Goal: Transaction & Acquisition: Purchase product/service

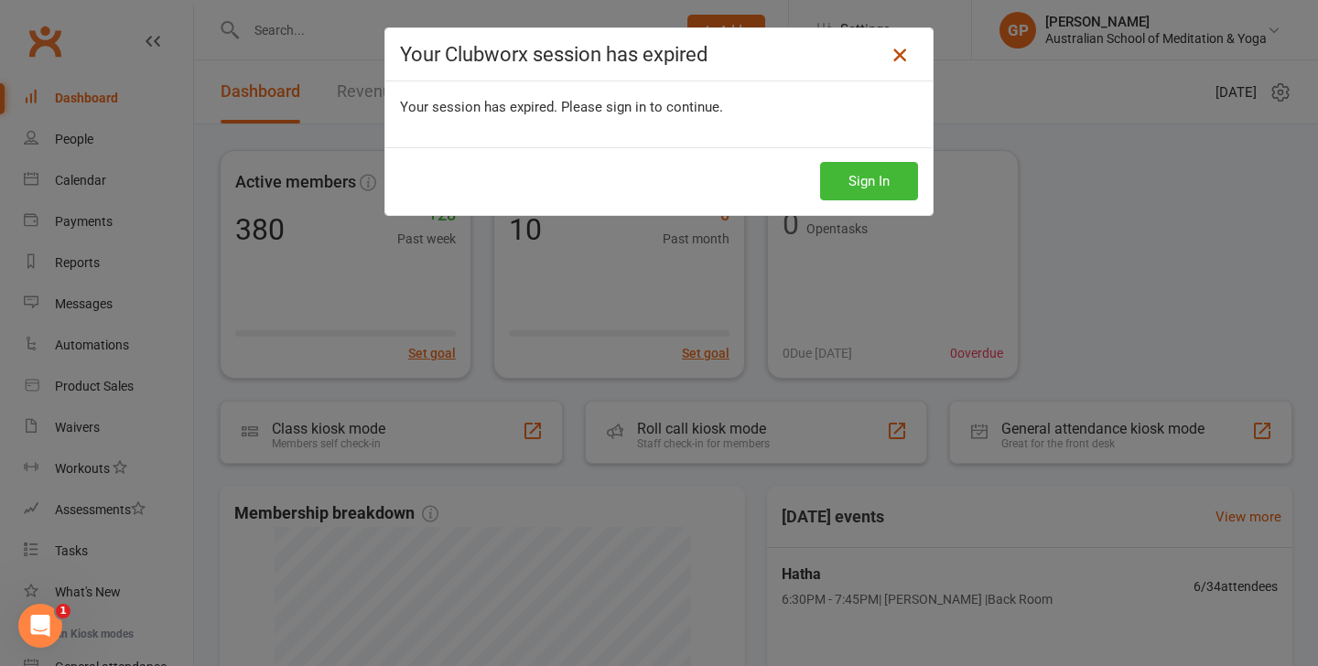
click at [900, 48] on icon at bounding box center [900, 55] width 22 height 22
click at [901, 58] on icon at bounding box center [900, 55] width 22 height 22
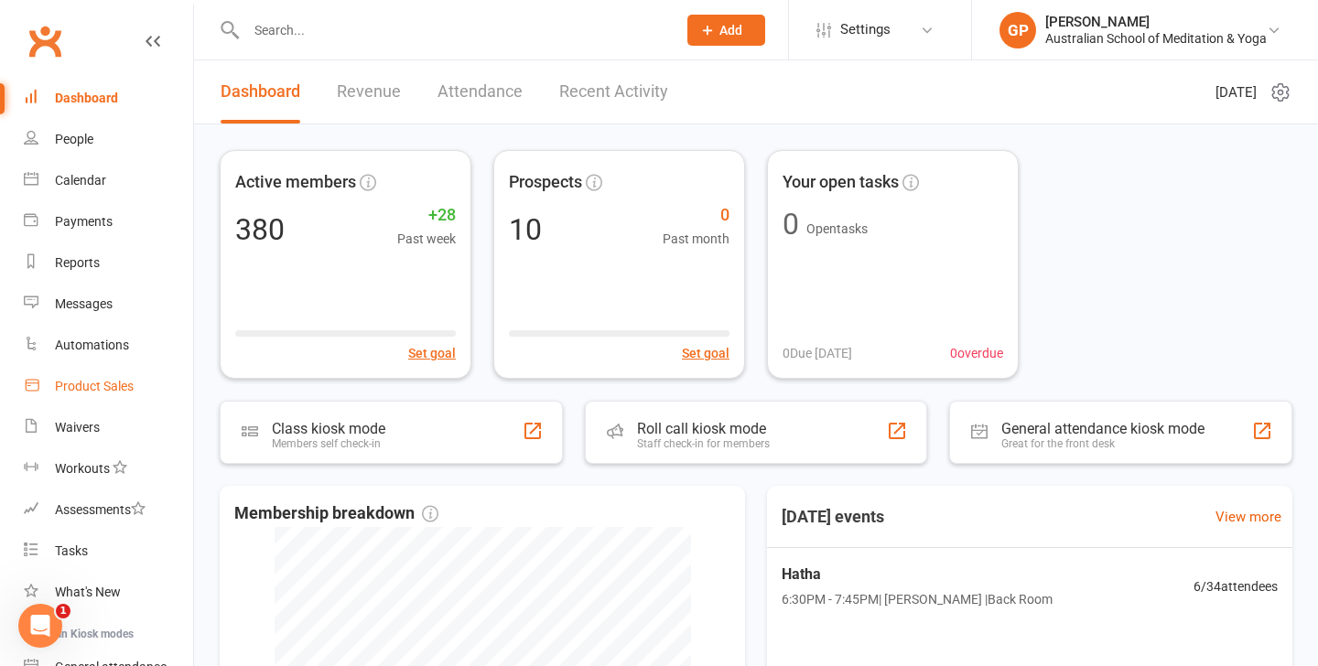
click at [102, 386] on div "Product Sales" at bounding box center [94, 386] width 79 height 15
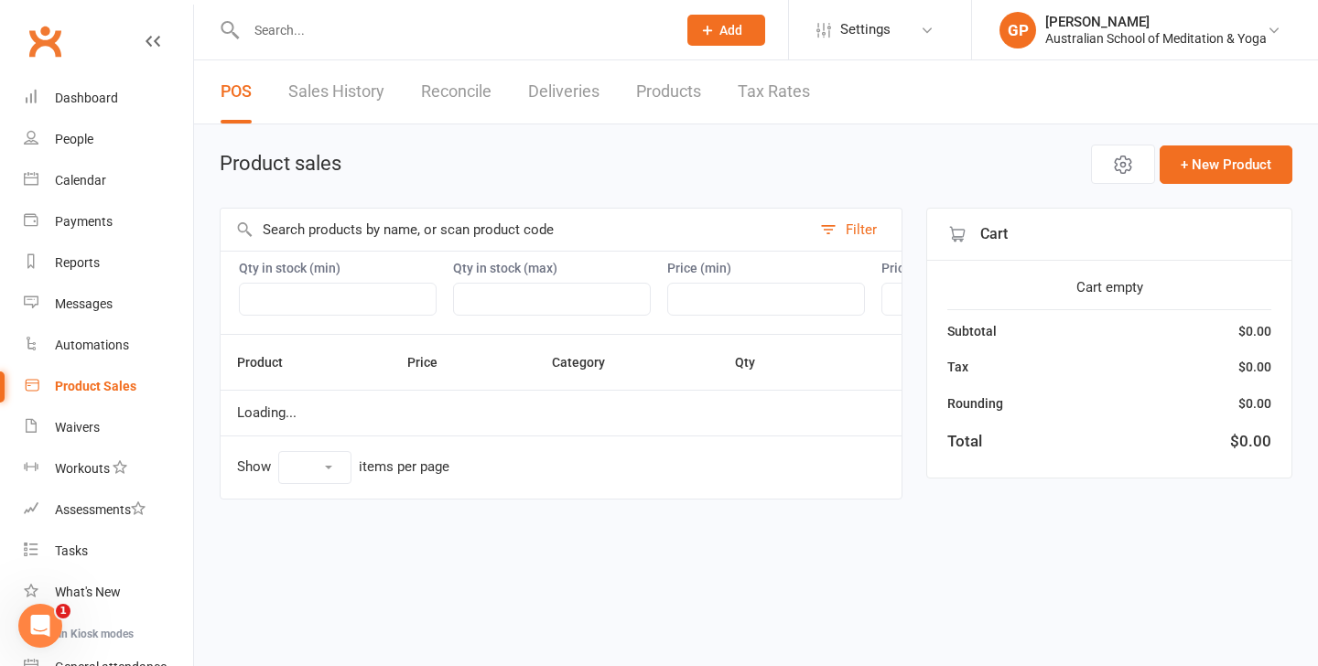
select select "50"
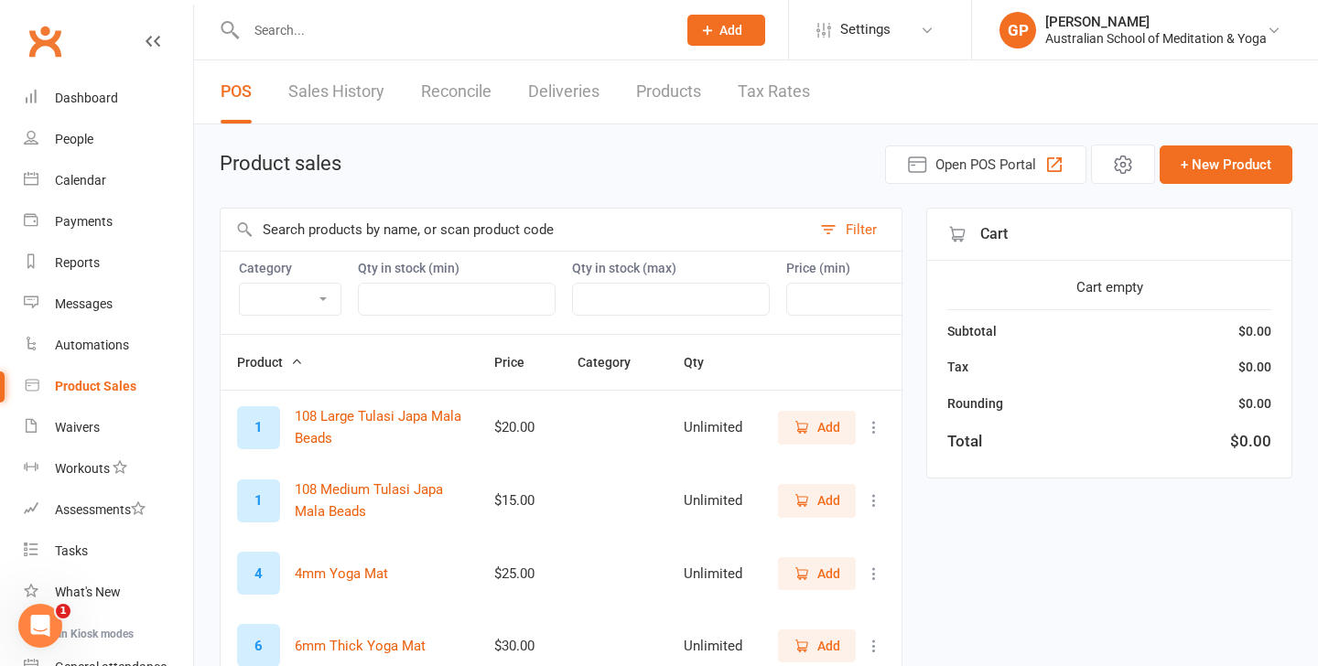
click at [308, 224] on input "text" at bounding box center [516, 230] width 590 height 42
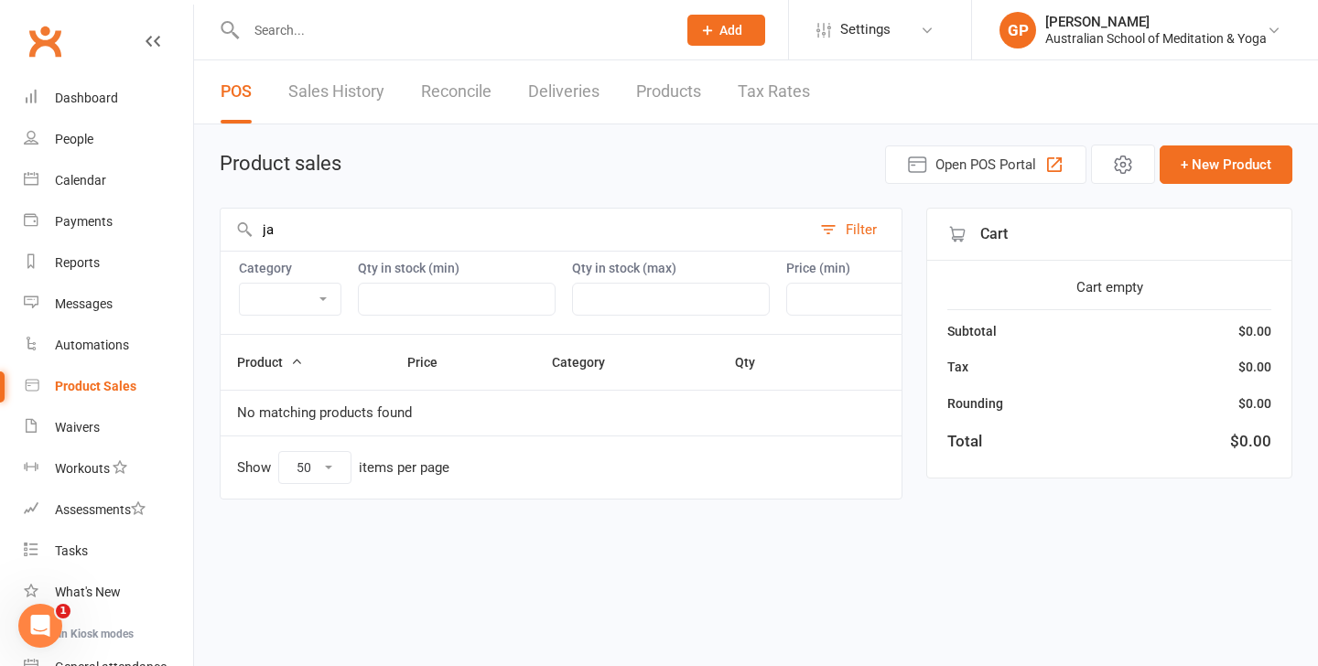
type input "j"
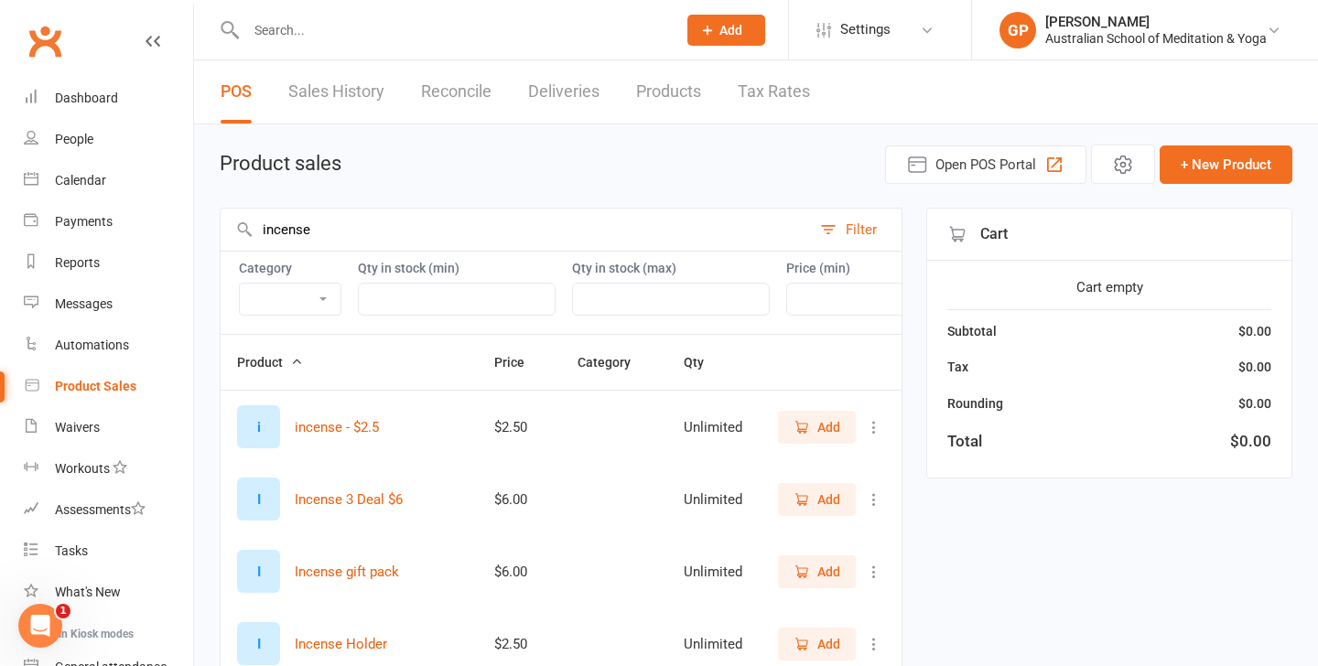
type input "incense"
click at [811, 508] on span "Add" at bounding box center [817, 500] width 47 height 20
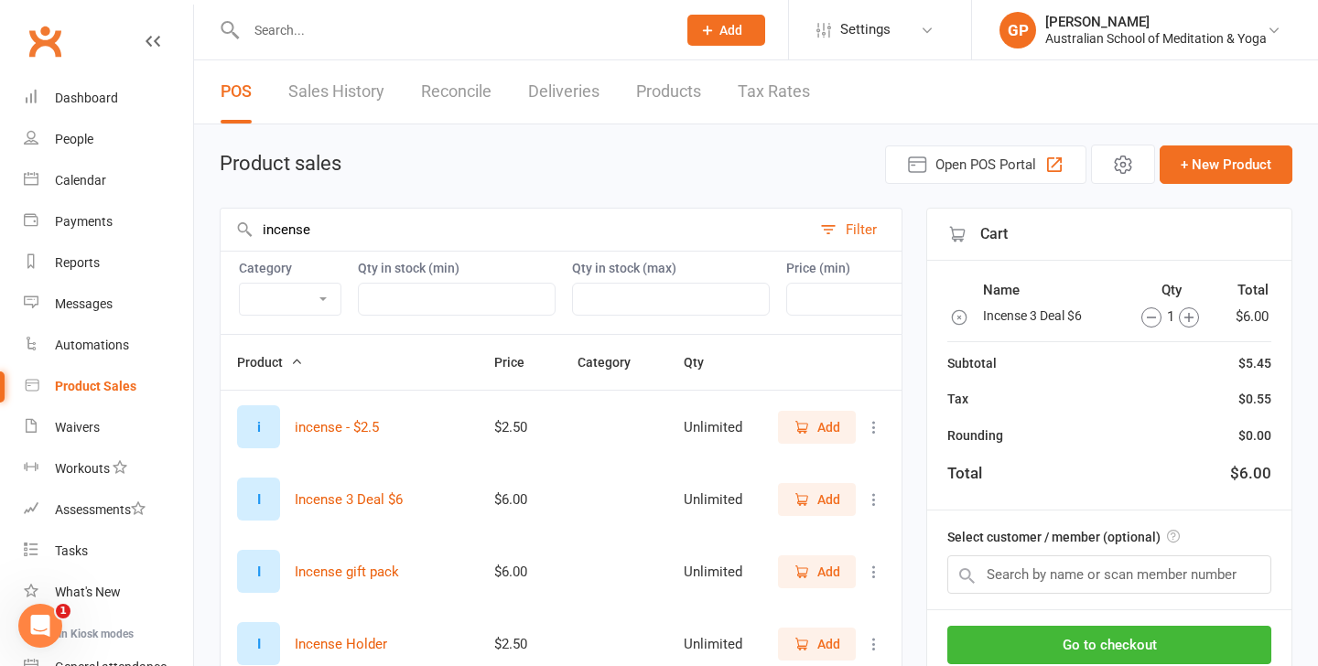
click at [811, 509] on span "Add" at bounding box center [817, 500] width 47 height 20
click at [1074, 647] on button "Go to checkout" at bounding box center [1109, 645] width 324 height 38
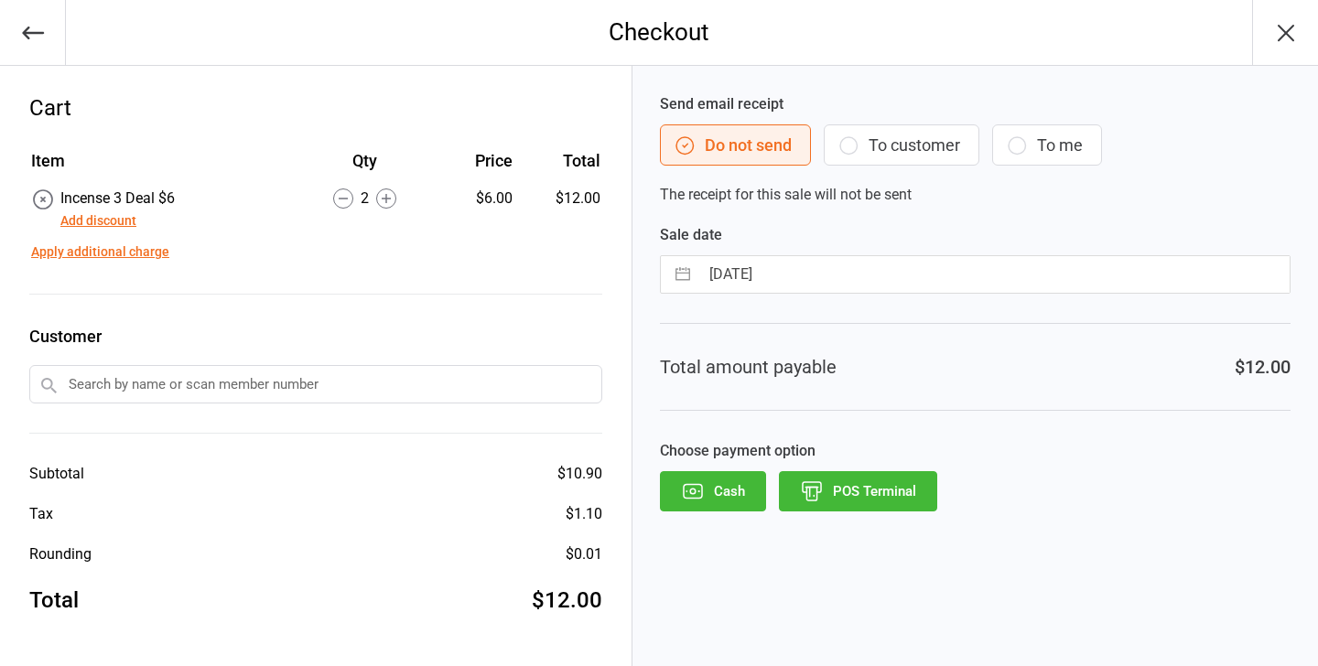
click at [831, 506] on button "POS Terminal" at bounding box center [858, 491] width 158 height 40
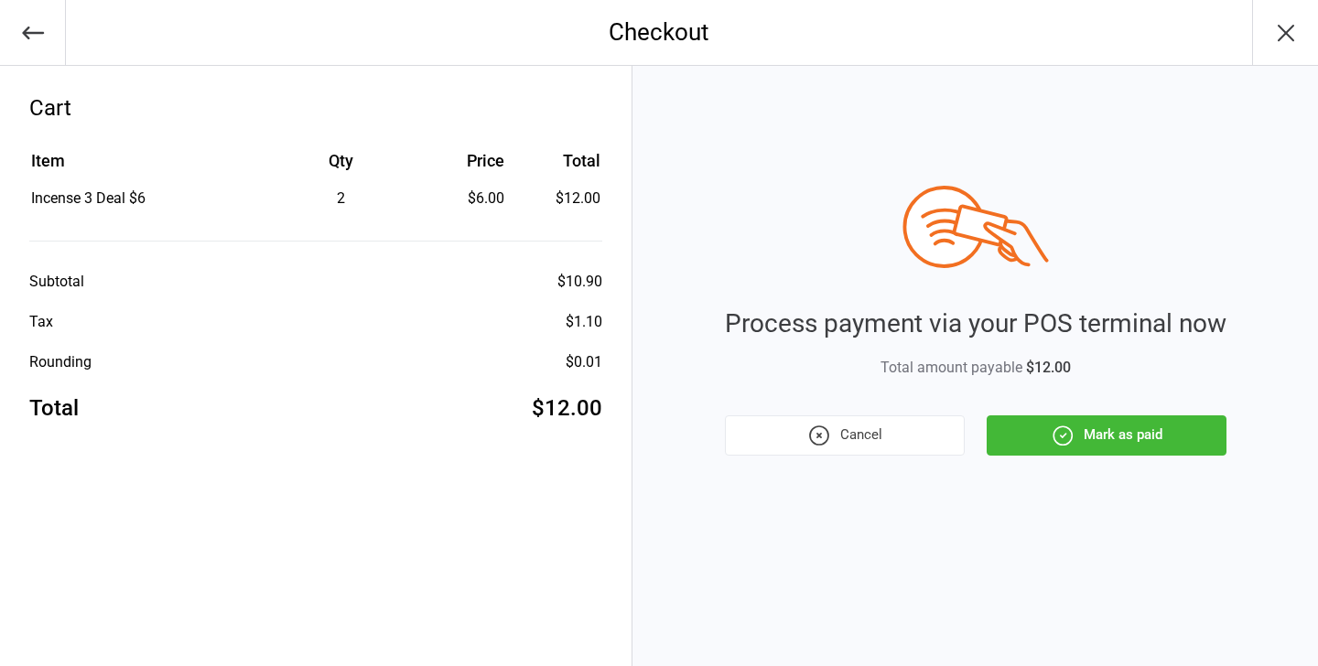
click at [1095, 441] on button "Mark as paid" at bounding box center [1107, 436] width 240 height 40
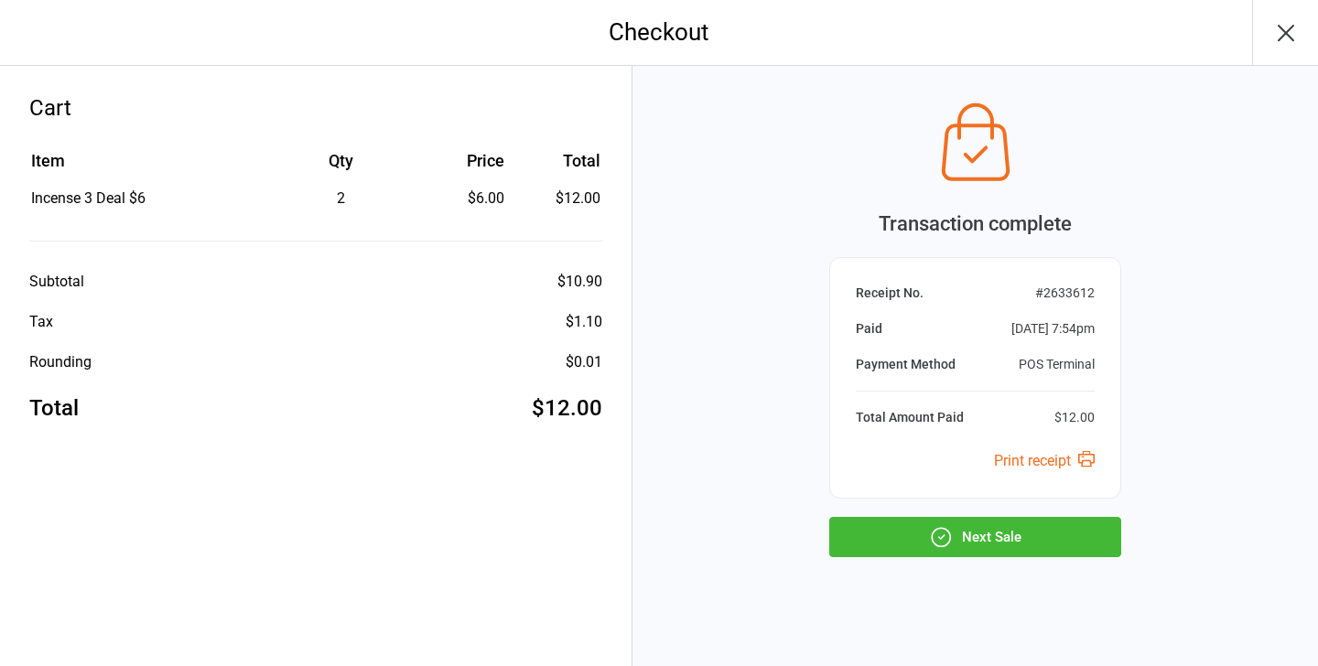
click at [1016, 535] on button "Next Sale" at bounding box center [975, 537] width 292 height 40
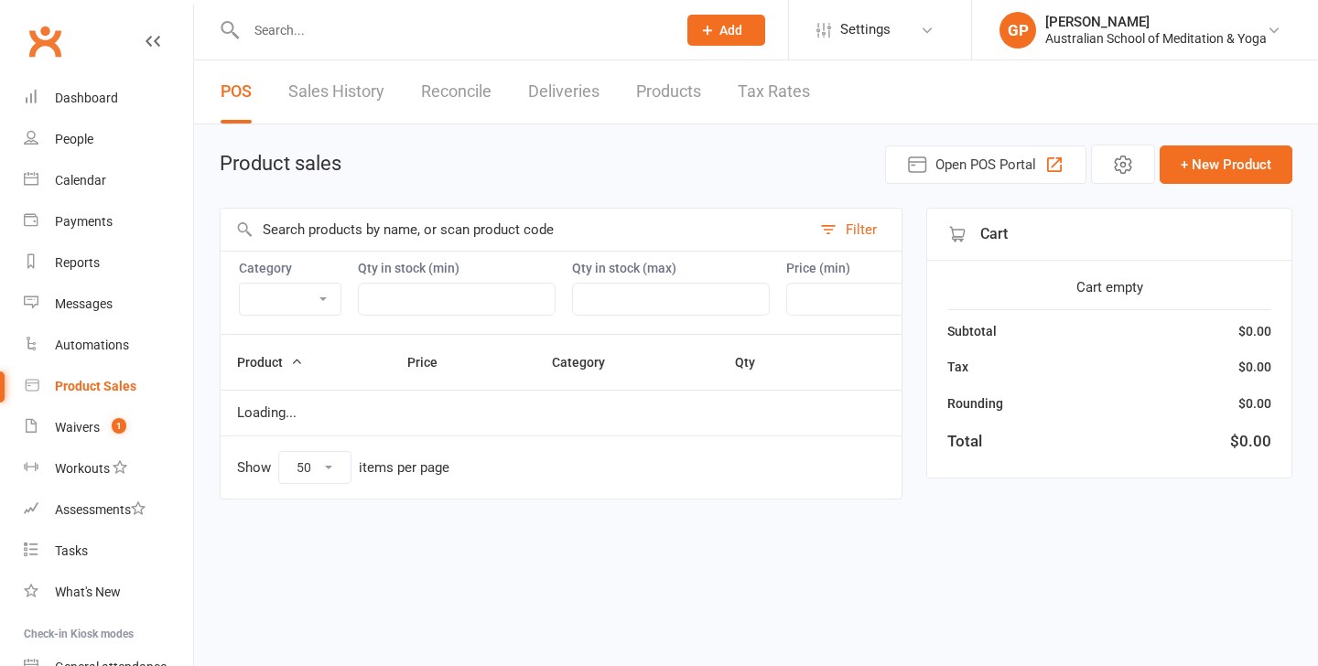
select select "50"
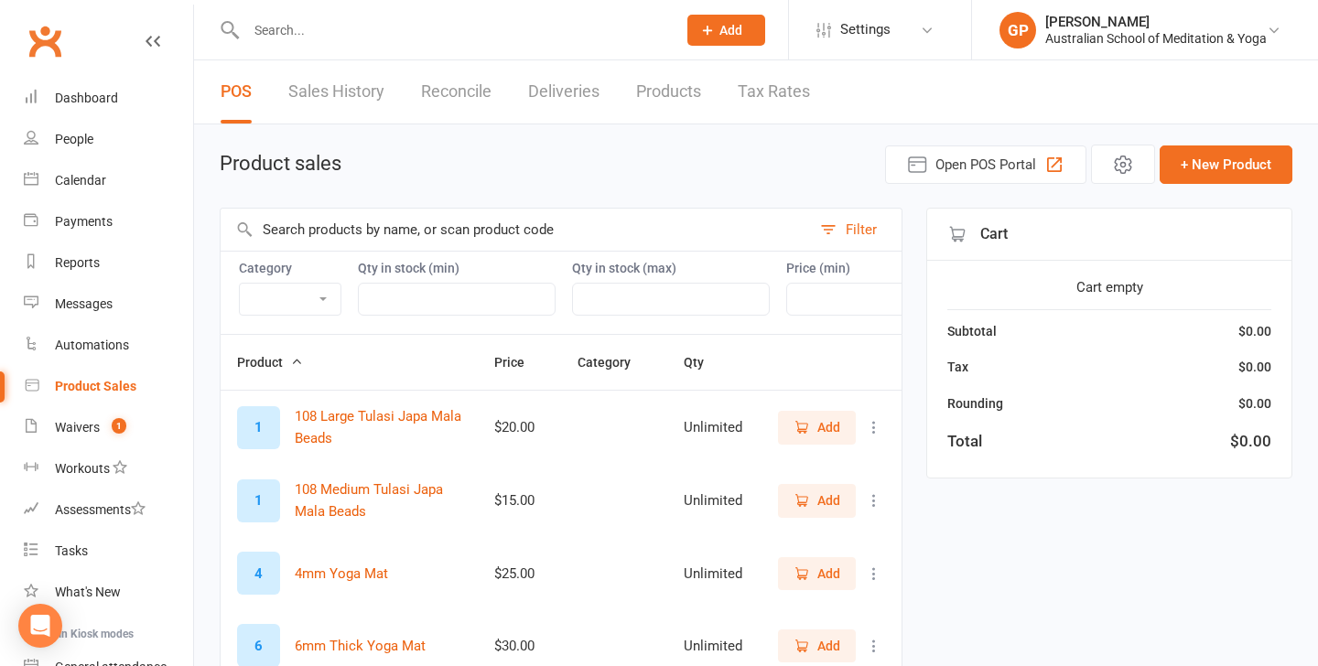
click at [485, 224] on input "text" at bounding box center [516, 230] width 590 height 42
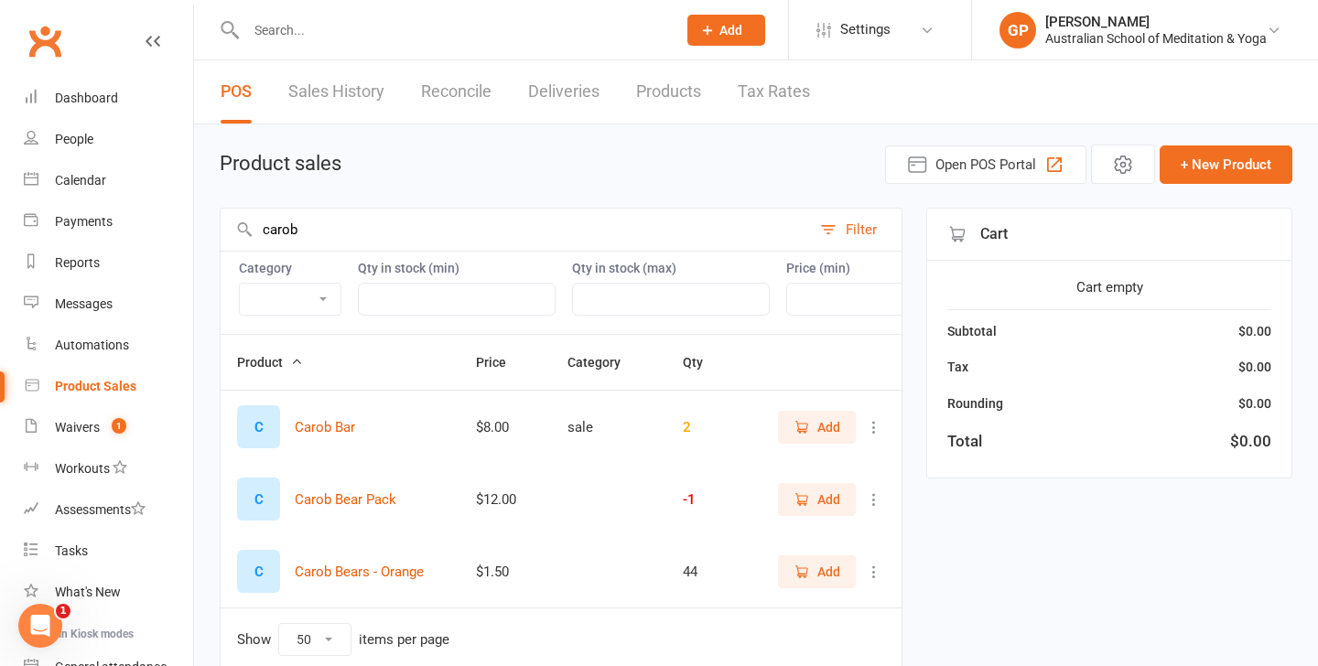
type input "carob"
click at [825, 572] on span "Add" at bounding box center [828, 572] width 23 height 20
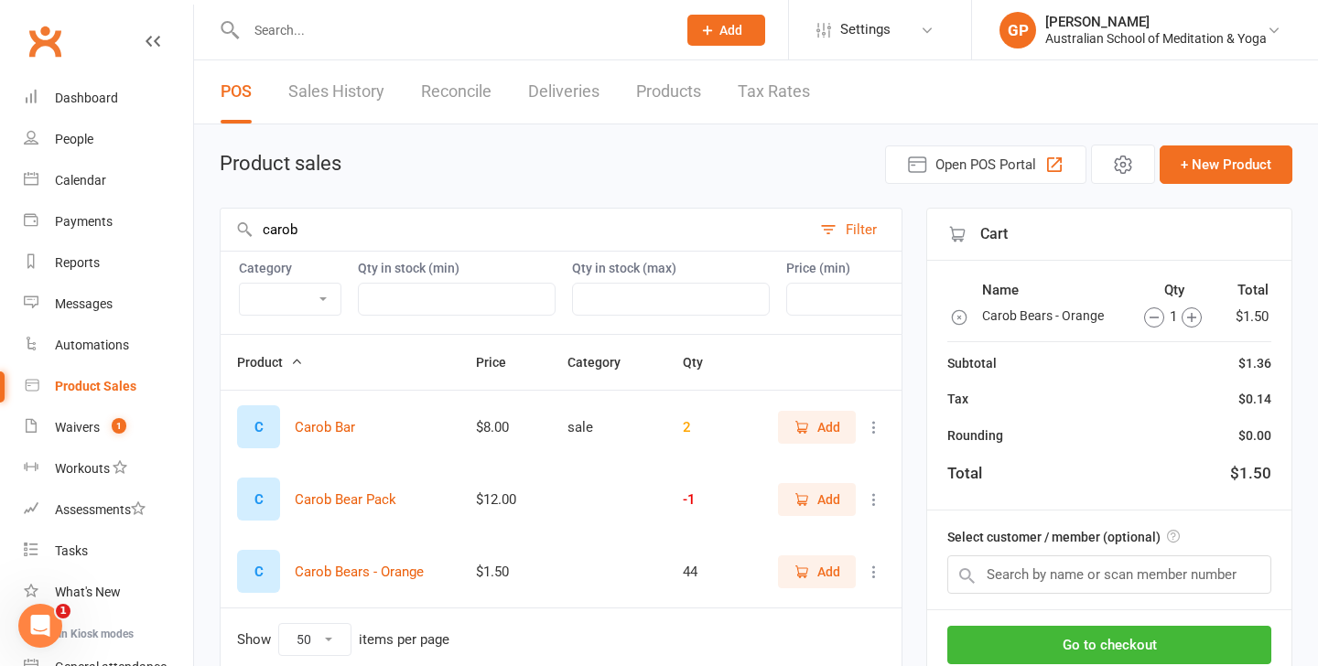
click at [1194, 323] on icon "button" at bounding box center [1192, 318] width 20 height 20
click at [397, 228] on input "carob" at bounding box center [516, 230] width 590 height 42
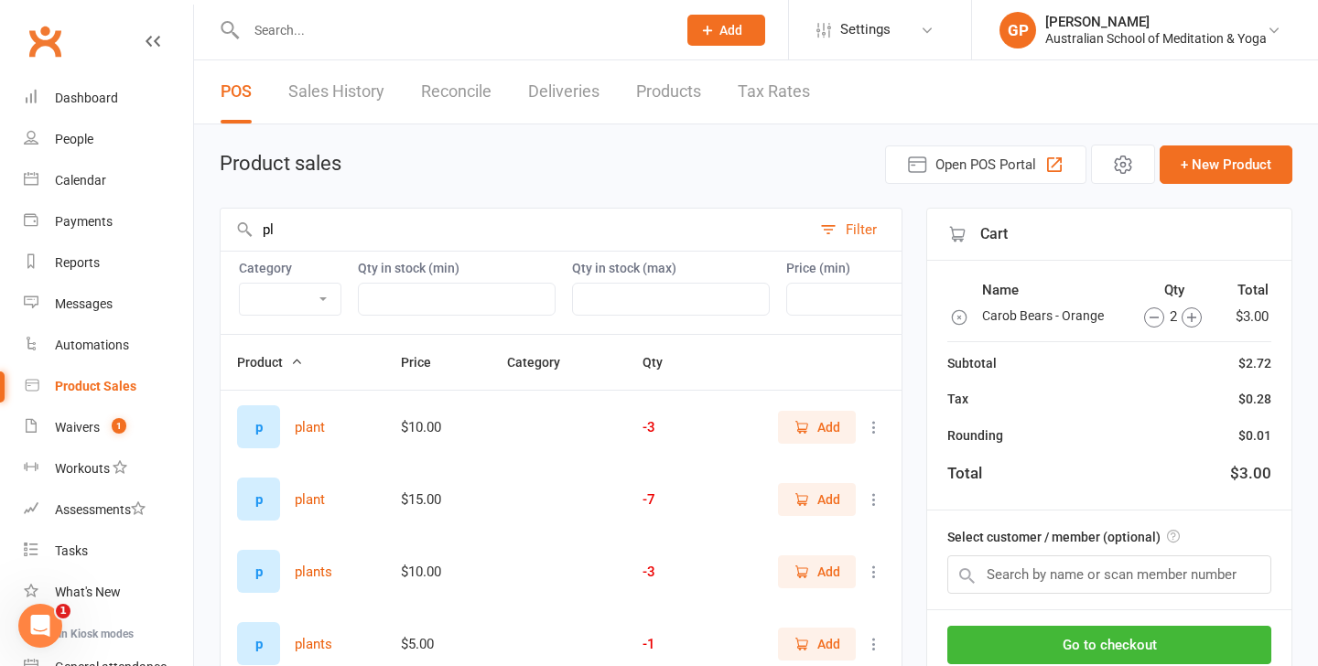
type input "p"
type input "plant"
click at [817, 499] on span "Add" at bounding box center [828, 500] width 23 height 20
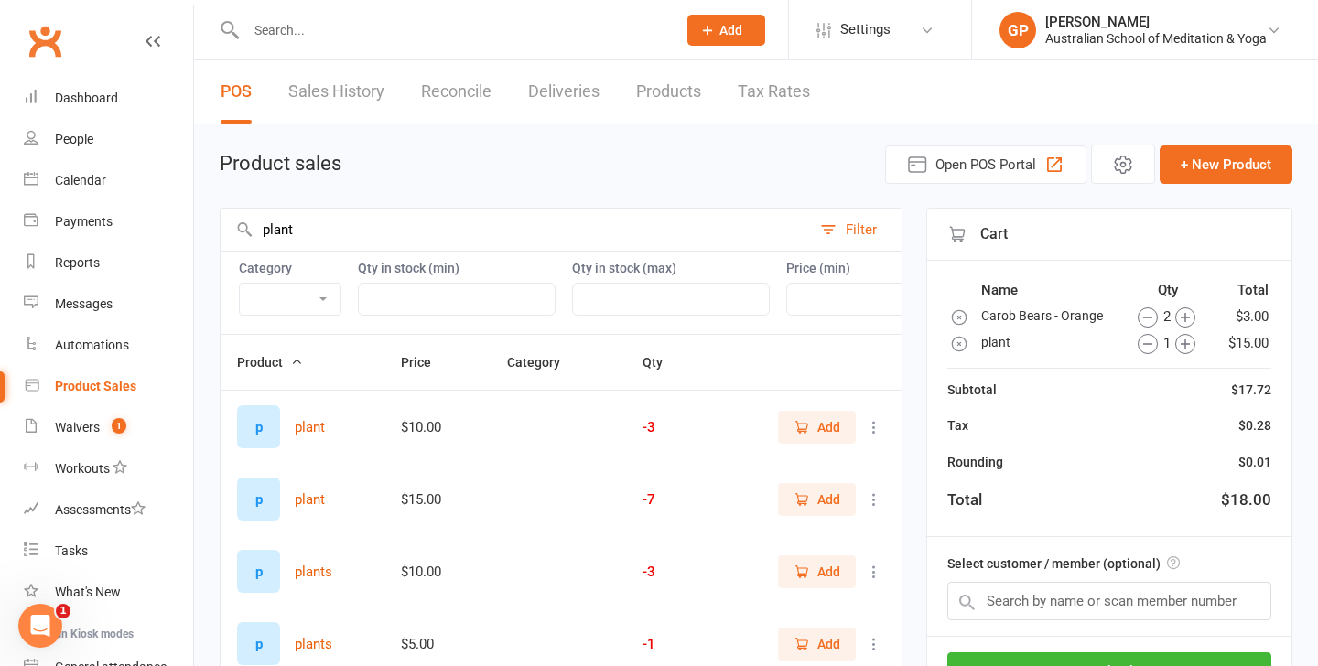
click at [933, 135] on div "Product sales Open POS Portal + New Product plant Filter Category Donations Gif…" at bounding box center [756, 459] width 1124 height 671
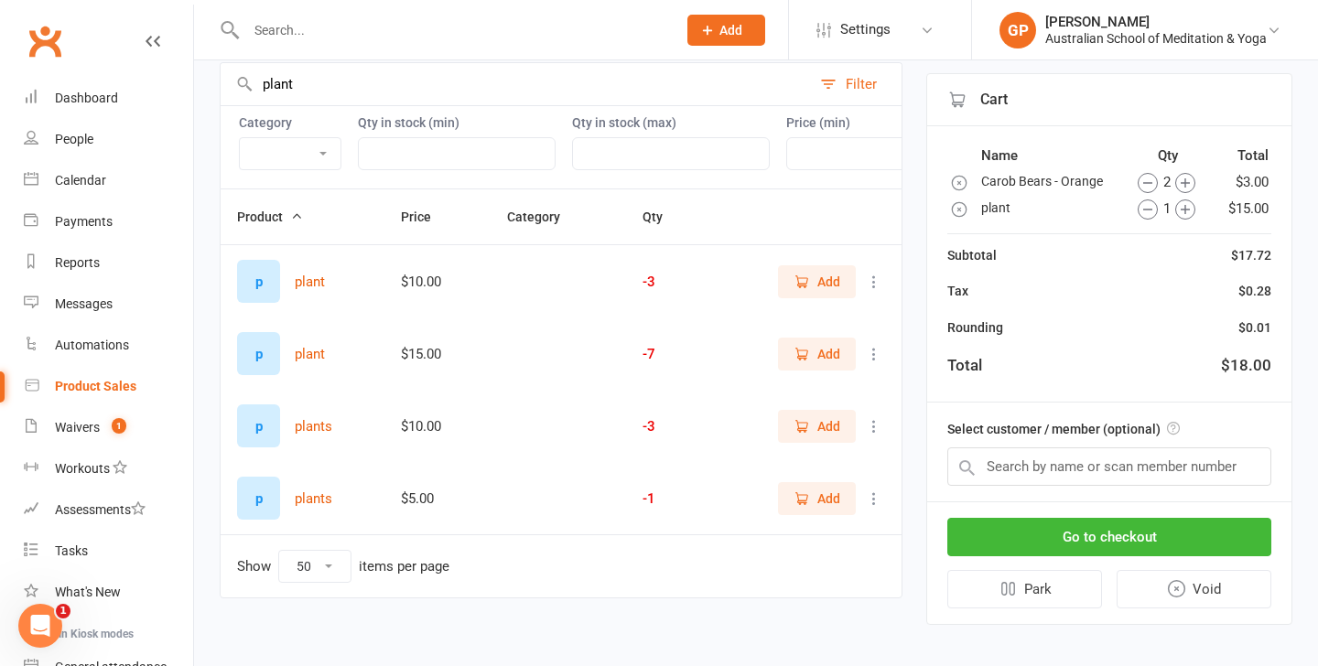
scroll to position [156, 0]
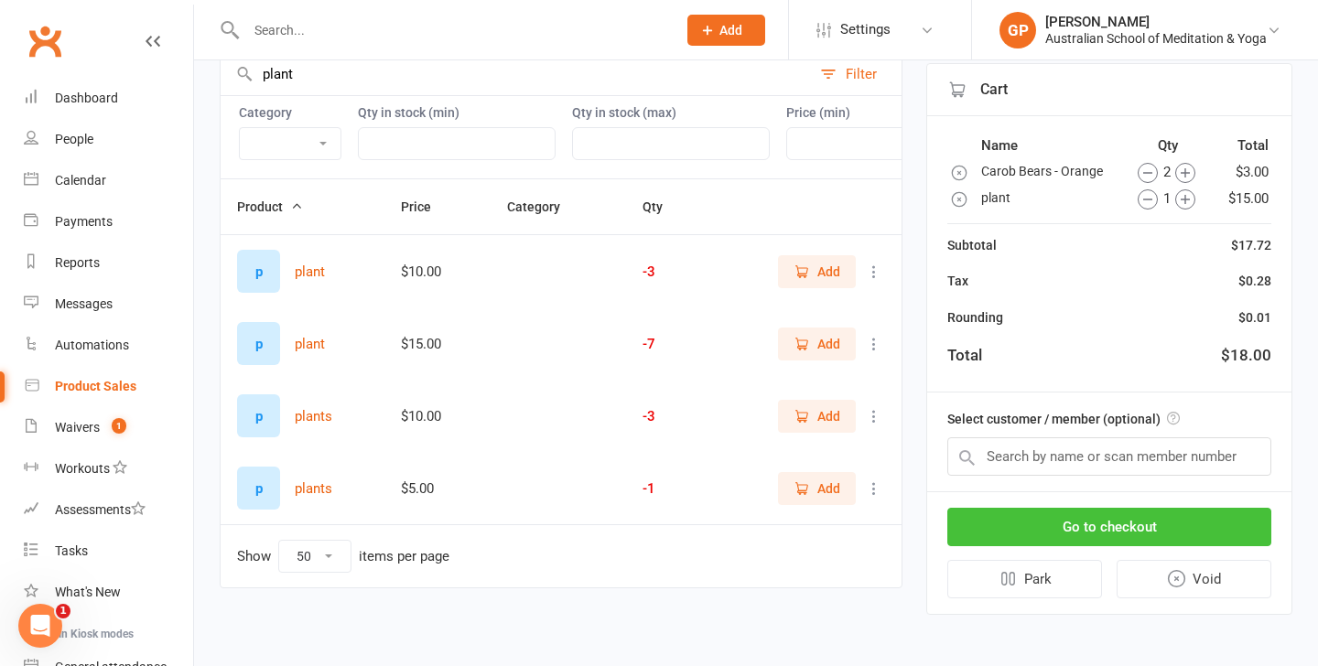
click at [1090, 532] on button "Go to checkout" at bounding box center [1109, 526] width 324 height 38
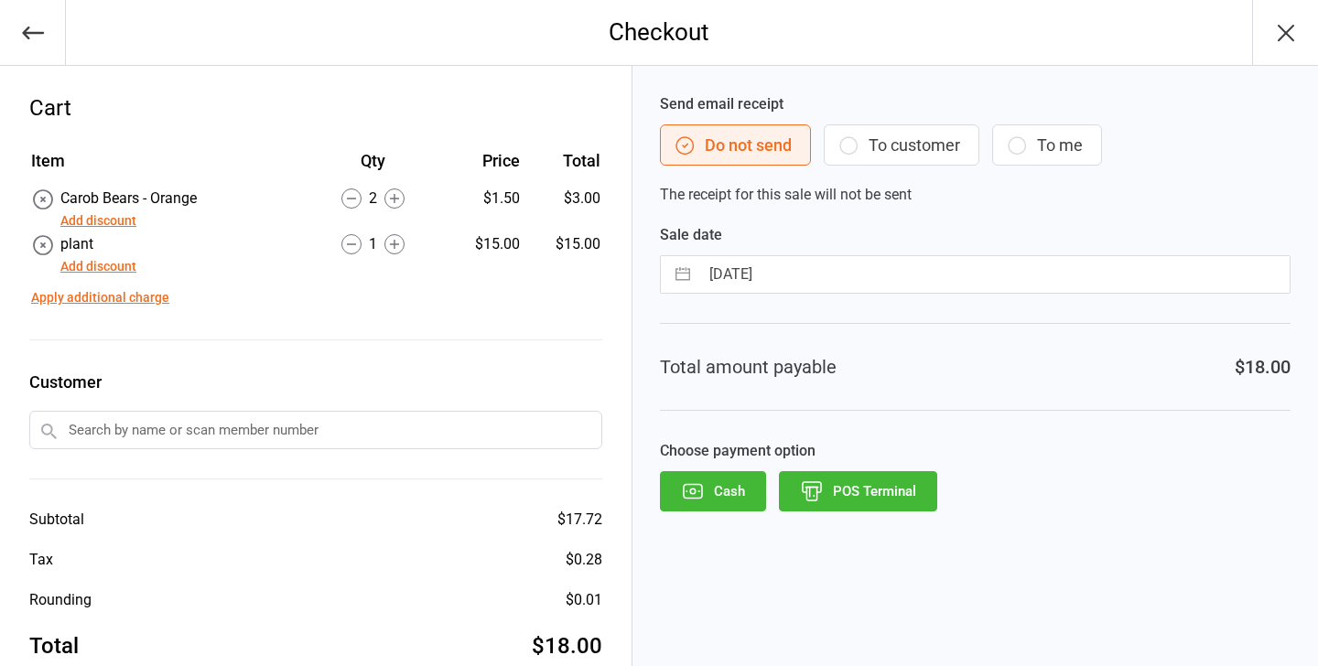
click at [862, 492] on button "POS Terminal" at bounding box center [858, 491] width 158 height 40
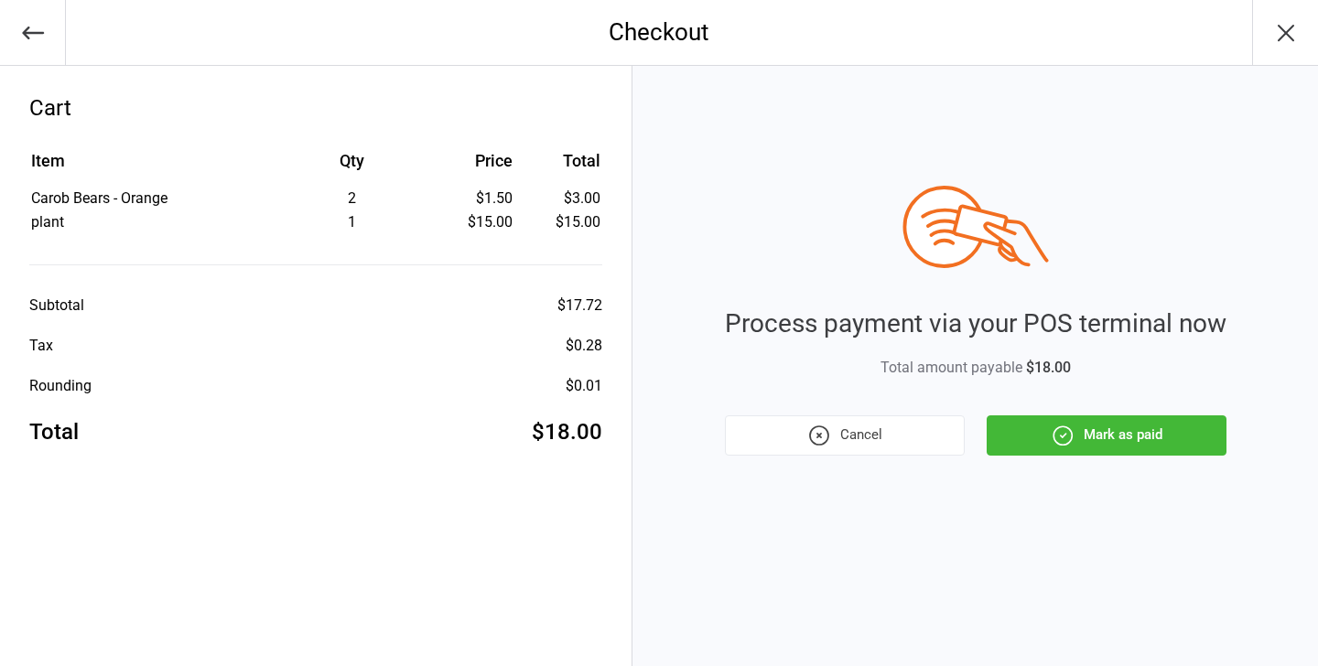
click at [1126, 440] on button "Mark as paid" at bounding box center [1107, 436] width 240 height 40
